Goal: Navigation & Orientation: Find specific page/section

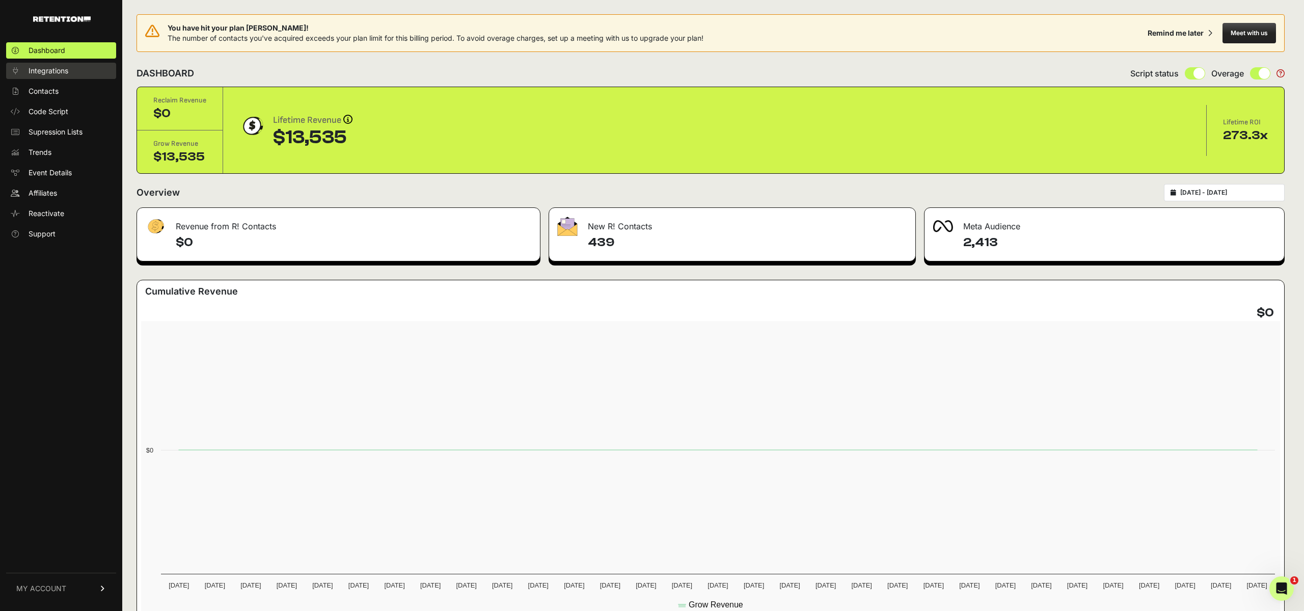
click at [56, 72] on span "Integrations" at bounding box center [49, 71] width 40 height 10
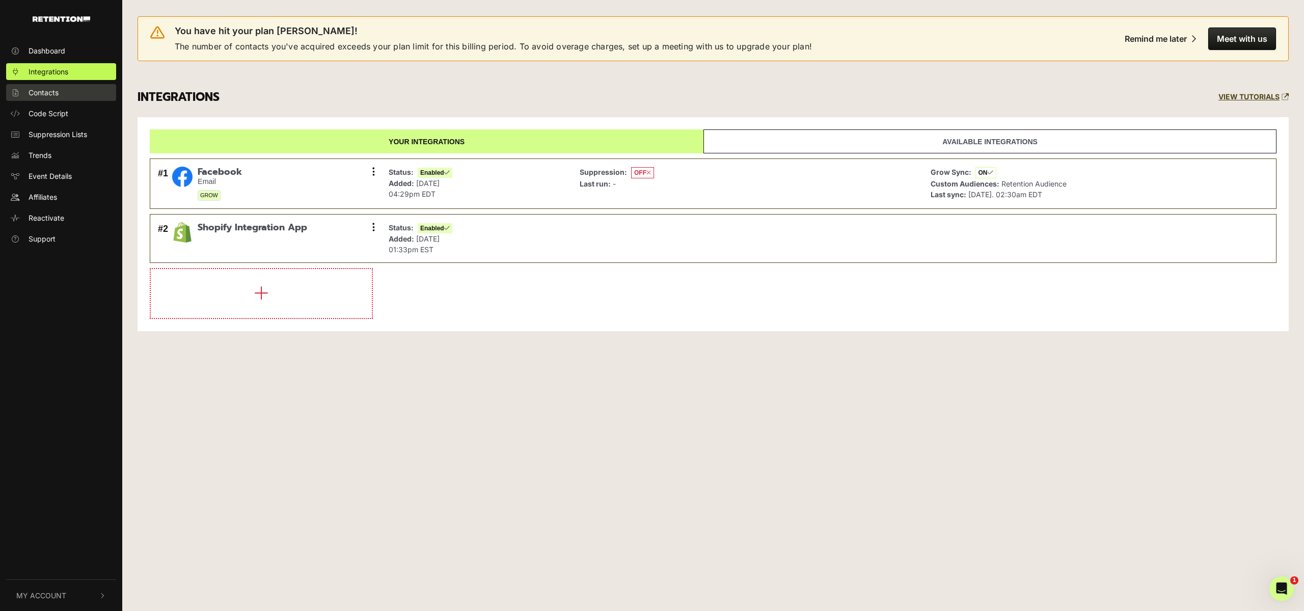
click at [46, 93] on span "Contacts" at bounding box center [44, 92] width 30 height 11
